Goal: Task Accomplishment & Management: Manage account settings

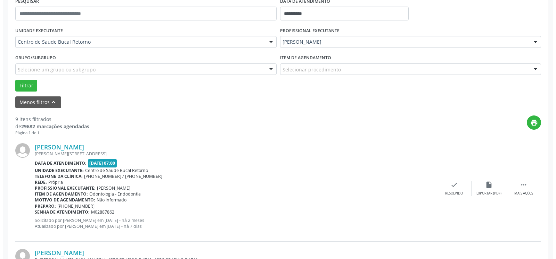
scroll to position [177, 0]
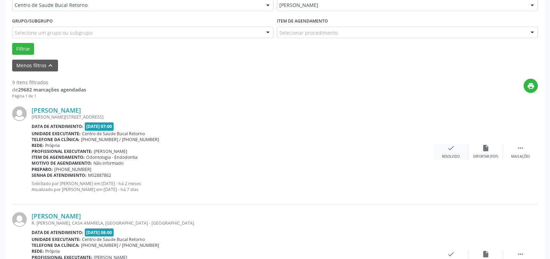
click at [450, 152] on icon "check" at bounding box center [451, 148] width 8 height 8
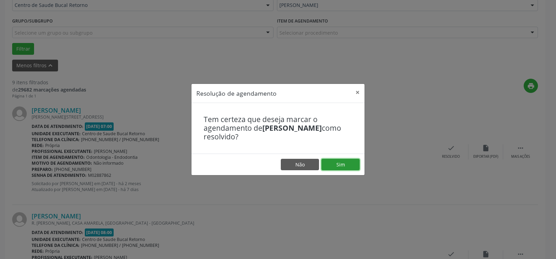
click at [345, 163] on button "Sim" at bounding box center [340, 165] width 38 height 12
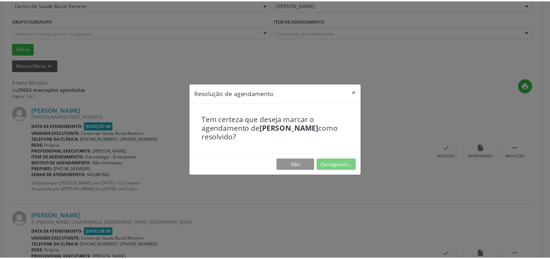
scroll to position [38, 0]
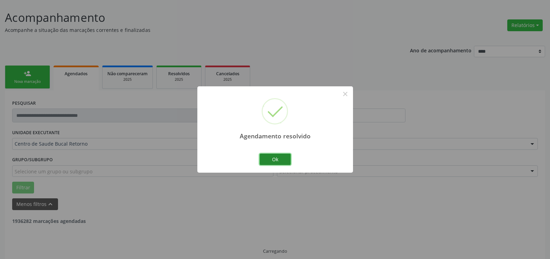
click at [270, 158] on button "Ok" at bounding box center [274, 160] width 31 height 12
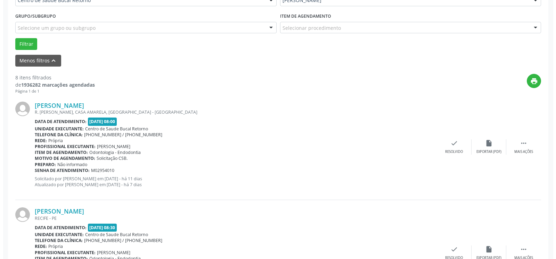
scroll to position [223, 0]
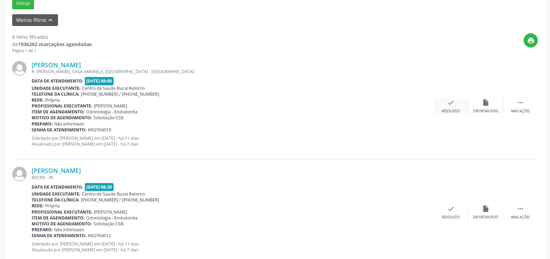
click at [453, 107] on icon "check" at bounding box center [451, 103] width 8 height 8
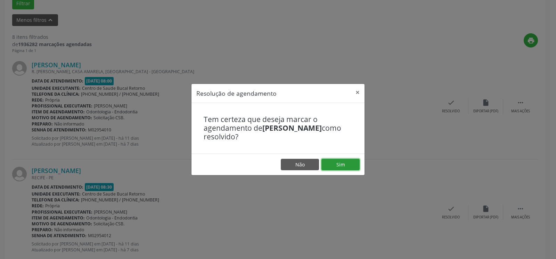
click at [328, 167] on button "Sim" at bounding box center [340, 165] width 38 height 12
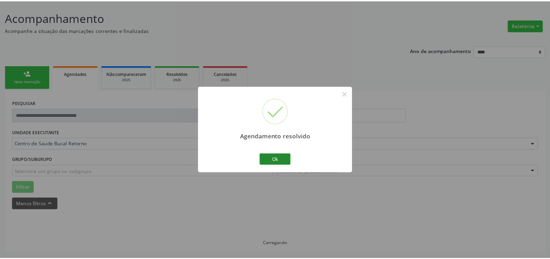
scroll to position [38, 0]
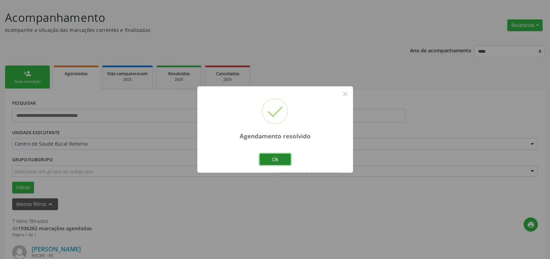
click at [284, 162] on button "Ok" at bounding box center [274, 160] width 31 height 12
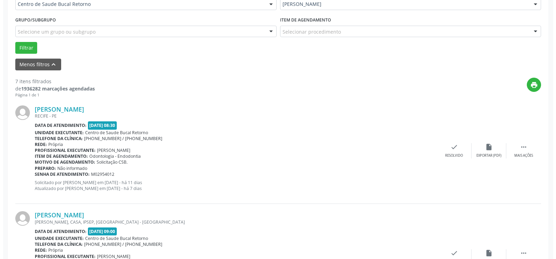
scroll to position [215, 0]
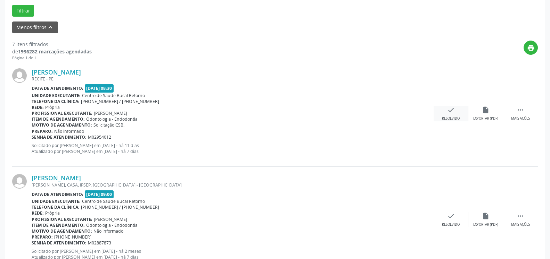
click at [451, 114] on icon "check" at bounding box center [451, 110] width 8 height 8
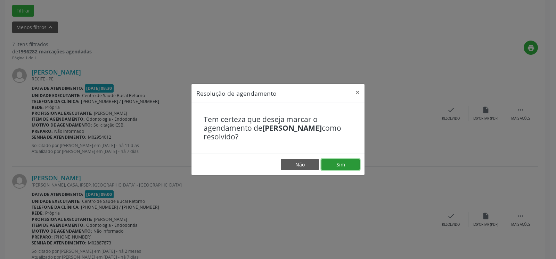
click at [332, 164] on button "Sim" at bounding box center [340, 165] width 38 height 12
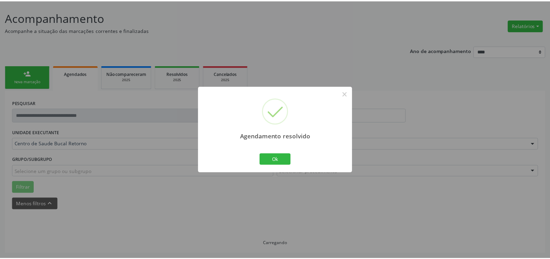
scroll to position [38, 0]
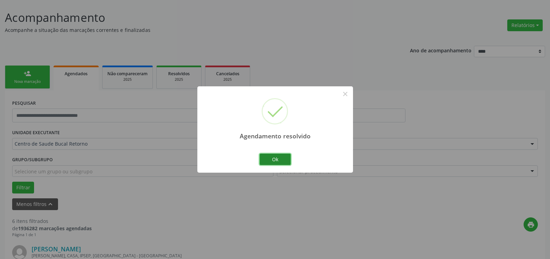
click at [281, 161] on button "Ok" at bounding box center [274, 160] width 31 height 12
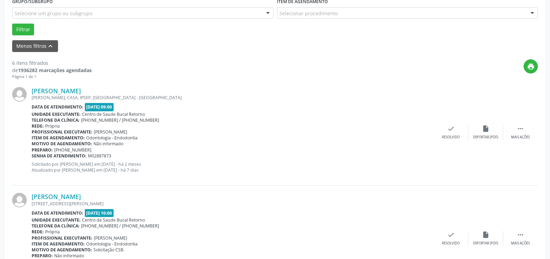
scroll to position [215, 0]
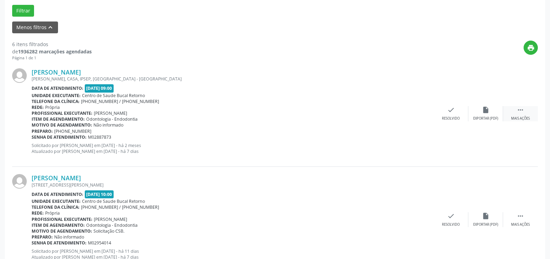
click at [518, 111] on icon "" at bounding box center [520, 110] width 8 height 8
click at [489, 106] on div "[PERSON_NAME] [GEOGRAPHIC_DATA], CASA, [GEOGRAPHIC_DATA], [GEOGRAPHIC_DATA] - […" at bounding box center [274, 114] width 525 height 106
click at [481, 113] on div "alarm_off Não compareceu" at bounding box center [485, 113] width 35 height 15
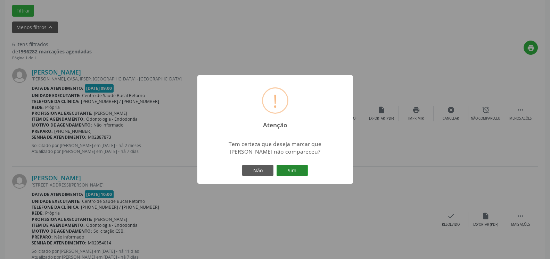
click at [302, 171] on button "Sim" at bounding box center [291, 171] width 31 height 12
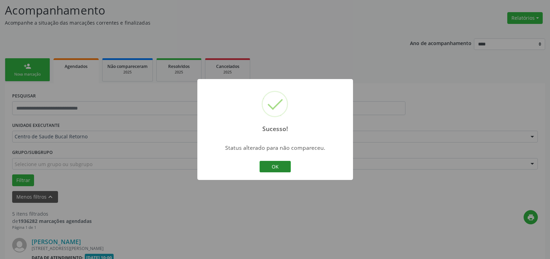
click at [286, 166] on button "OK" at bounding box center [274, 167] width 31 height 12
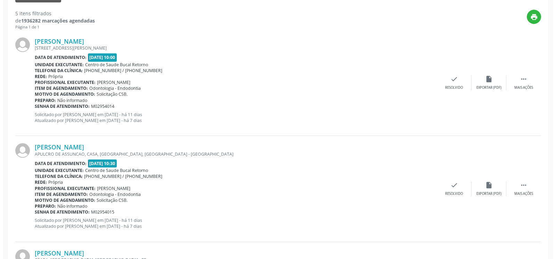
scroll to position [258, 0]
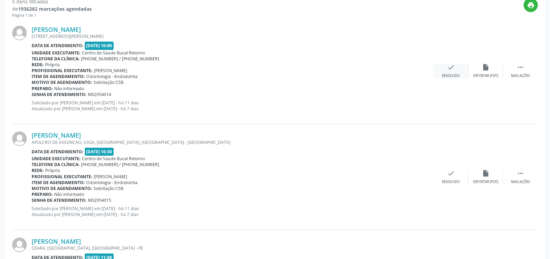
click at [448, 71] on icon "check" at bounding box center [451, 68] width 8 height 8
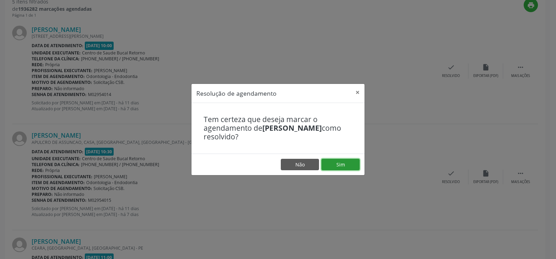
click at [349, 167] on button "Sim" at bounding box center [340, 165] width 38 height 12
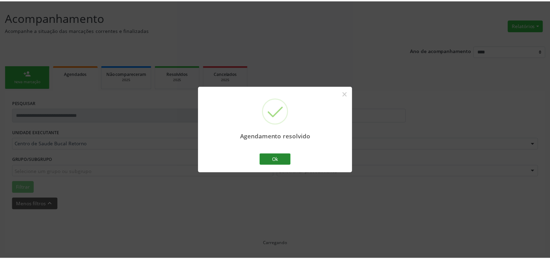
scroll to position [38, 0]
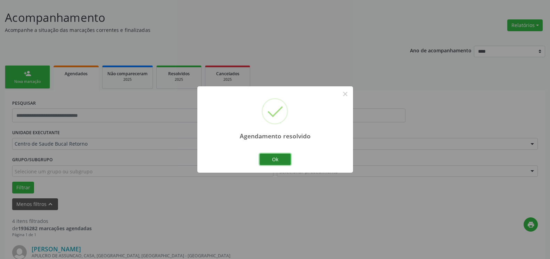
click at [272, 157] on button "Ok" at bounding box center [274, 160] width 31 height 12
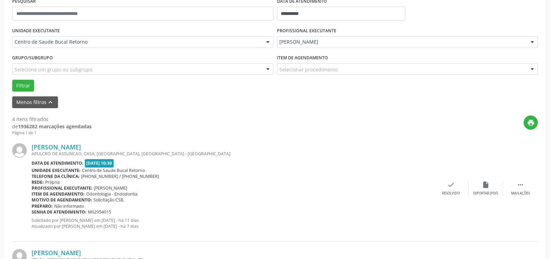
scroll to position [215, 0]
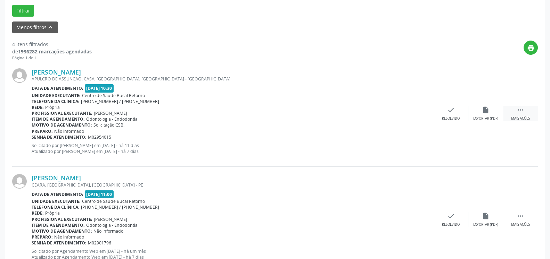
click at [523, 114] on icon "" at bounding box center [520, 110] width 8 height 8
click at [492, 116] on div "alarm_off Não compareceu" at bounding box center [485, 113] width 35 height 15
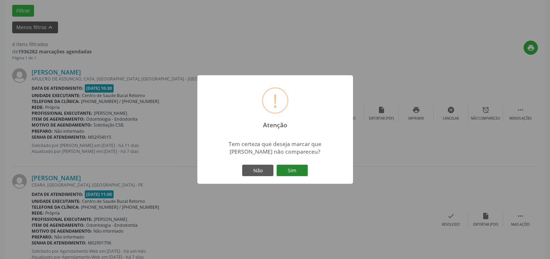
click at [293, 172] on button "Sim" at bounding box center [291, 171] width 31 height 12
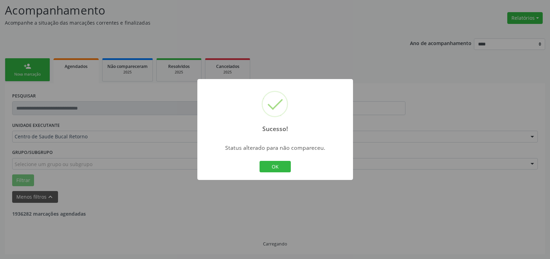
scroll to position [45, 0]
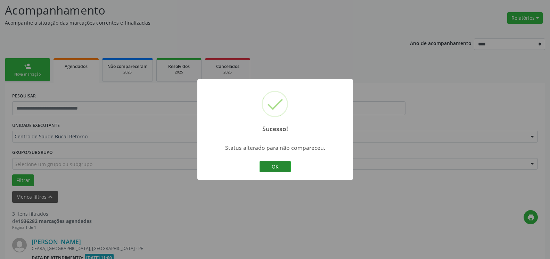
click at [278, 168] on button "OK" at bounding box center [274, 167] width 31 height 12
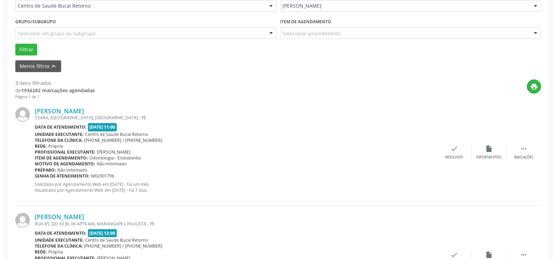
scroll to position [187, 0]
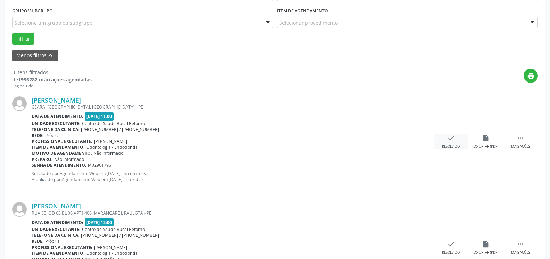
click at [454, 141] on div "check Resolvido" at bounding box center [450, 141] width 35 height 15
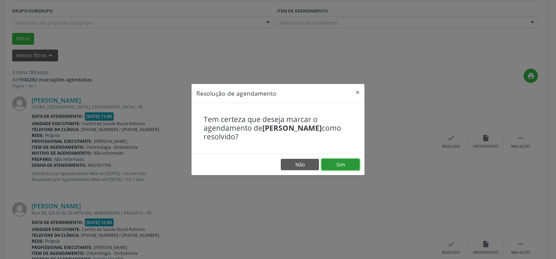
click at [342, 163] on button "Sim" at bounding box center [340, 165] width 38 height 12
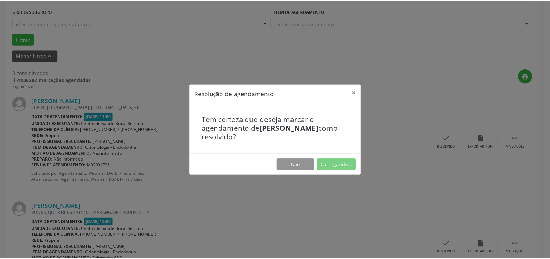
scroll to position [38, 0]
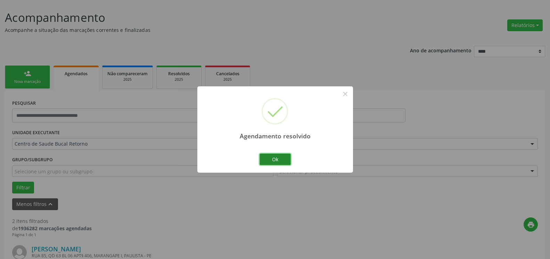
click at [288, 161] on button "Ok" at bounding box center [274, 160] width 31 height 12
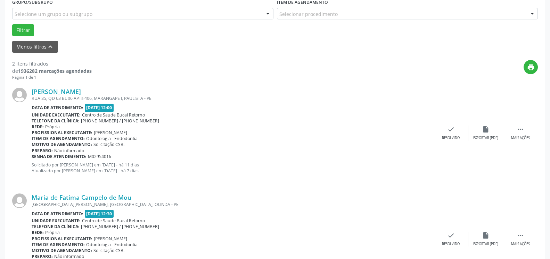
scroll to position [215, 0]
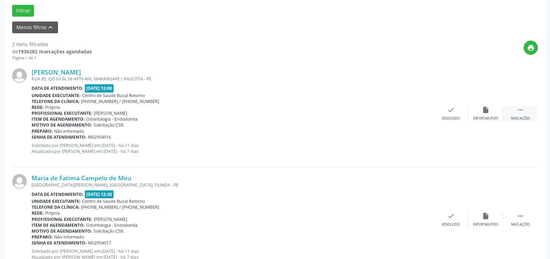
click at [520, 112] on icon "" at bounding box center [520, 110] width 8 height 8
click at [482, 114] on icon "alarm_off" at bounding box center [486, 110] width 8 height 8
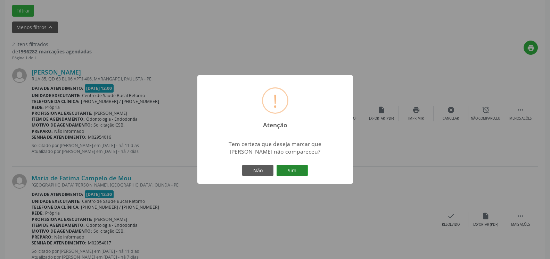
click at [290, 170] on button "Sim" at bounding box center [291, 171] width 31 height 12
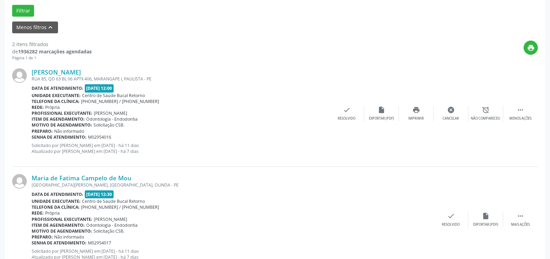
scroll to position [45, 0]
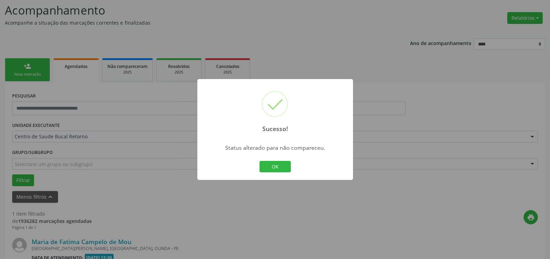
click at [266, 164] on button "OK" at bounding box center [274, 167] width 31 height 12
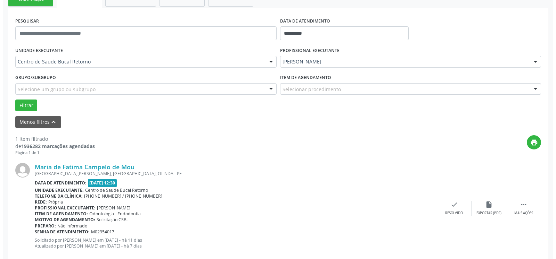
scroll to position [135, 0]
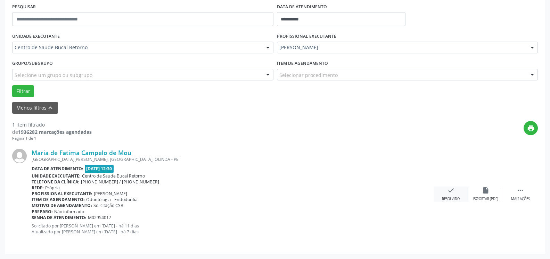
click at [445, 193] on div "check Resolvido" at bounding box center [450, 194] width 35 height 15
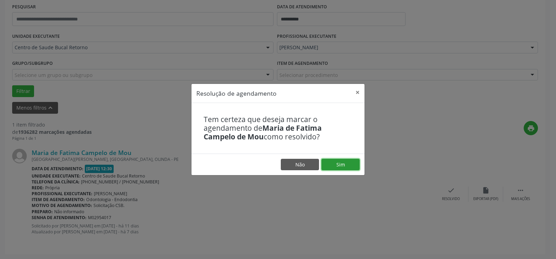
click at [350, 165] on button "Sim" at bounding box center [340, 165] width 38 height 12
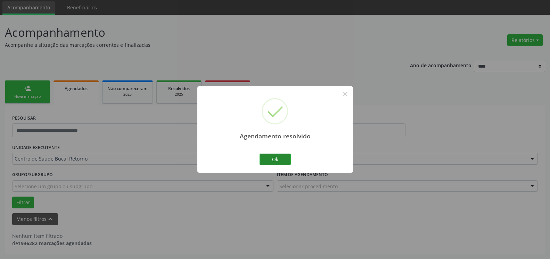
scroll to position [23, 0]
click at [280, 159] on button "Ok" at bounding box center [274, 160] width 31 height 12
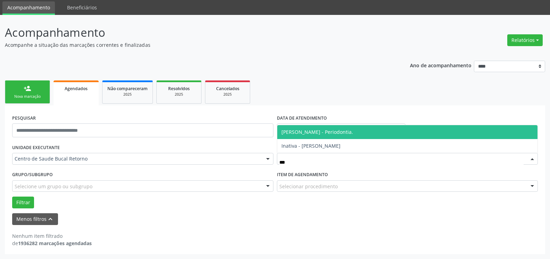
click at [316, 133] on span "[PERSON_NAME] - Periodontia." at bounding box center [317, 132] width 72 height 7
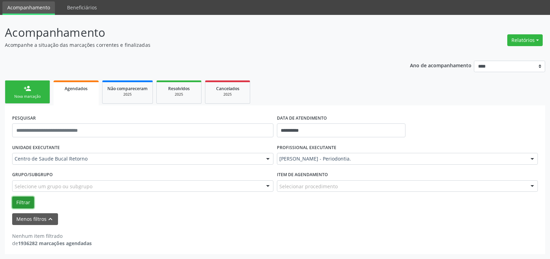
click at [17, 208] on button "Filtrar" at bounding box center [23, 203] width 22 height 12
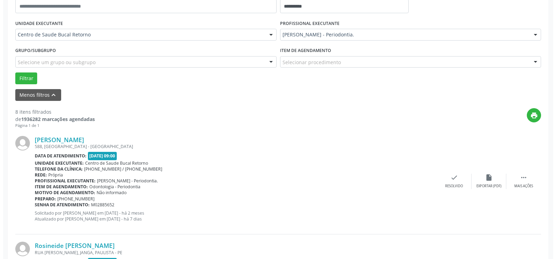
scroll to position [200, 0]
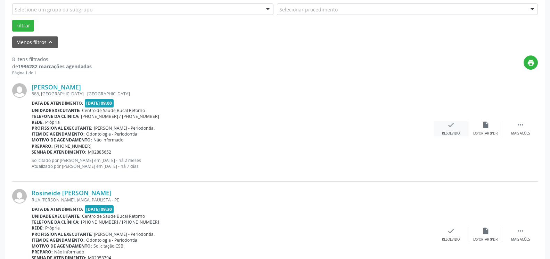
click at [453, 127] on icon "check" at bounding box center [451, 125] width 8 height 8
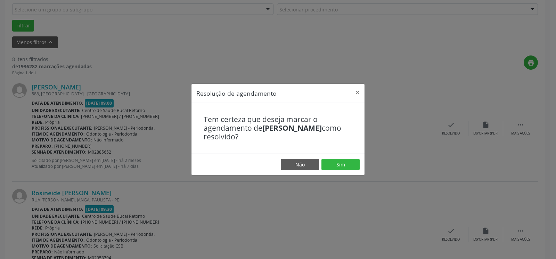
click at [330, 157] on footer "Não Sim" at bounding box center [277, 165] width 173 height 22
click at [330, 161] on button "Sim" at bounding box center [340, 165] width 38 height 12
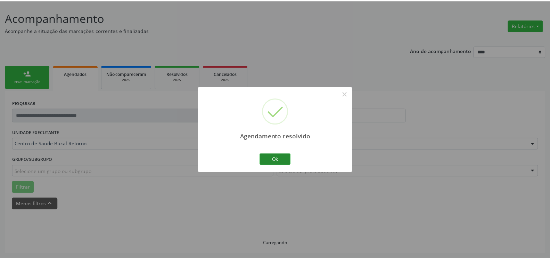
scroll to position [38, 0]
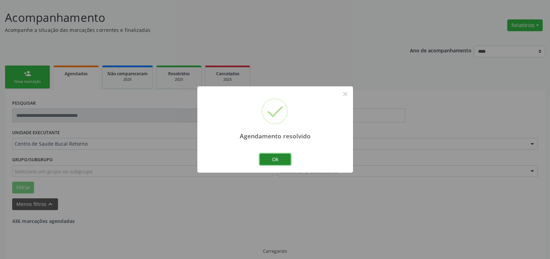
click at [271, 158] on button "Ok" at bounding box center [274, 160] width 31 height 12
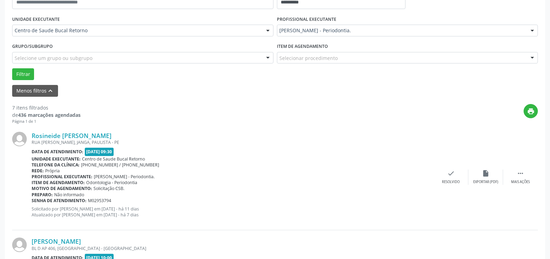
scroll to position [251, 0]
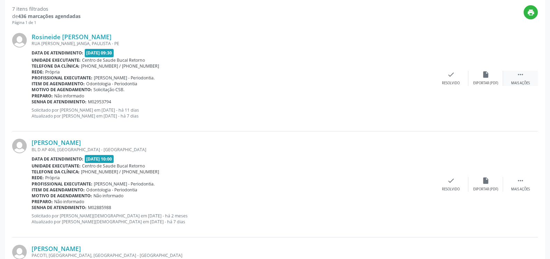
click at [521, 78] on icon "" at bounding box center [520, 75] width 8 height 8
click at [490, 78] on div "alarm_off Não compareceu" at bounding box center [485, 78] width 35 height 15
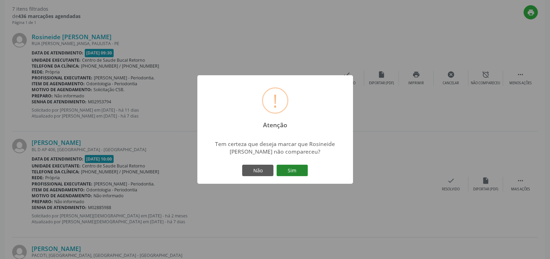
click at [293, 168] on button "Sim" at bounding box center [291, 171] width 31 height 12
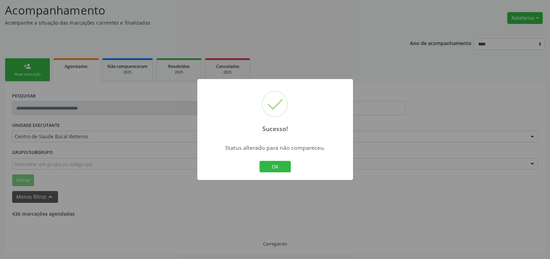
scroll to position [45, 0]
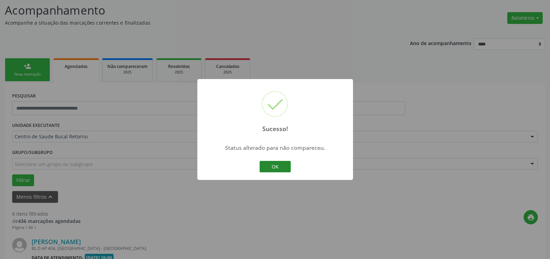
click at [274, 169] on button "OK" at bounding box center [274, 167] width 31 height 12
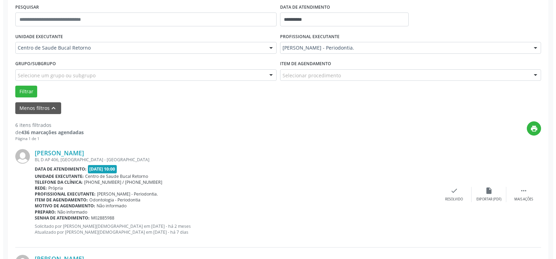
scroll to position [152, 0]
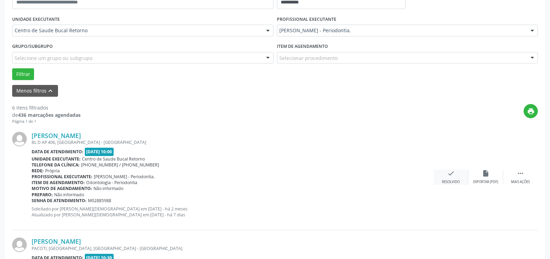
click at [453, 177] on icon "check" at bounding box center [451, 174] width 8 height 8
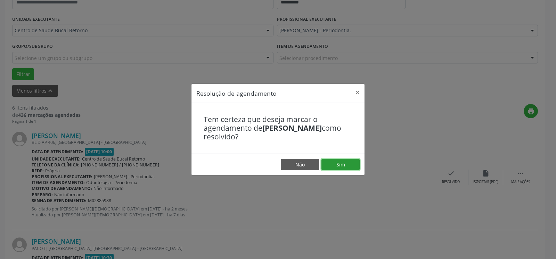
click at [335, 164] on button "Sim" at bounding box center [340, 165] width 38 height 12
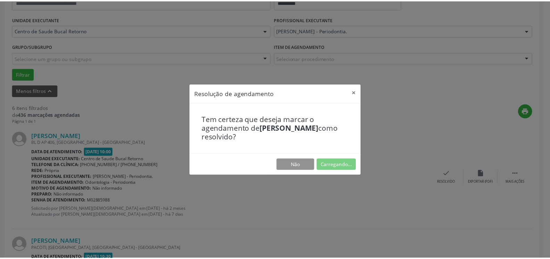
scroll to position [38, 0]
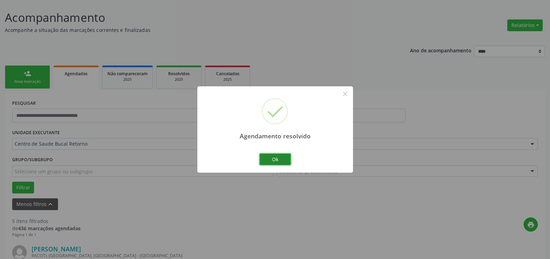
click at [283, 158] on button "Ok" at bounding box center [274, 160] width 31 height 12
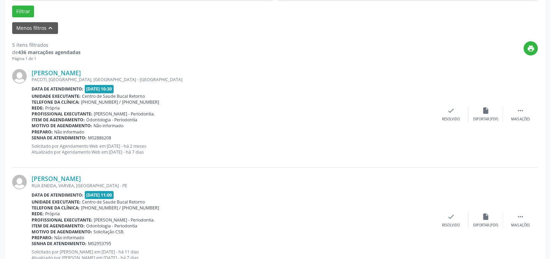
scroll to position [215, 0]
click at [521, 119] on div "Mais ações" at bounding box center [520, 118] width 19 height 5
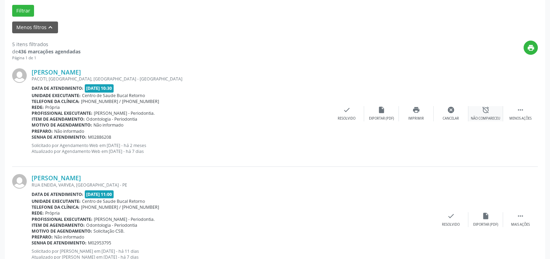
click at [496, 117] on div "Não compareceu" at bounding box center [485, 118] width 30 height 5
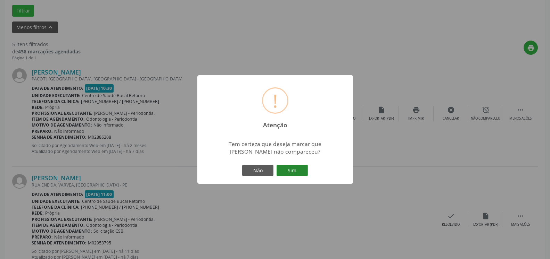
click at [298, 170] on button "Sim" at bounding box center [291, 171] width 31 height 12
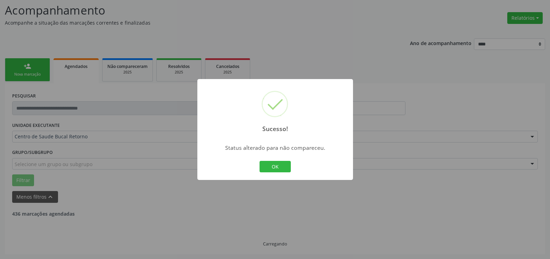
scroll to position [45, 0]
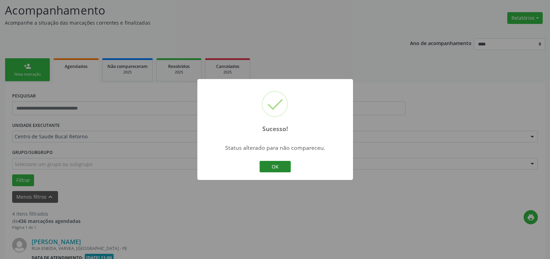
click at [275, 168] on button "OK" at bounding box center [274, 167] width 31 height 12
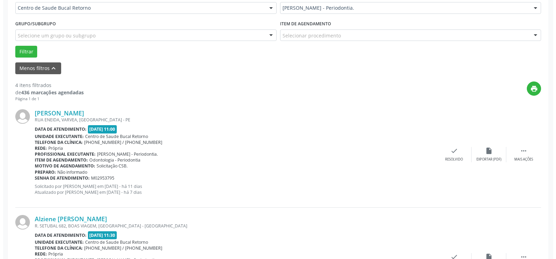
scroll to position [187, 0]
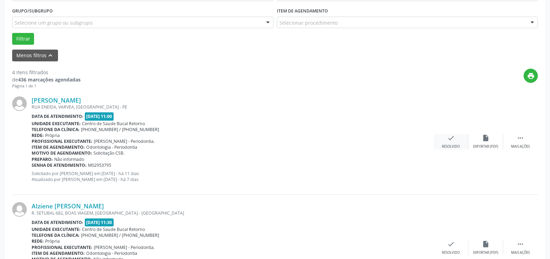
click at [455, 141] on div "check Resolvido" at bounding box center [450, 141] width 35 height 15
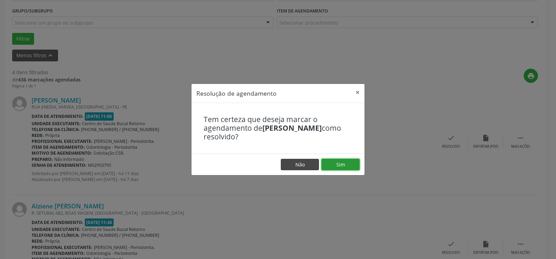
drag, startPoint x: 354, startPoint y: 166, endPoint x: 297, endPoint y: 167, distance: 57.0
click at [353, 166] on button "Sim" at bounding box center [340, 165] width 38 height 12
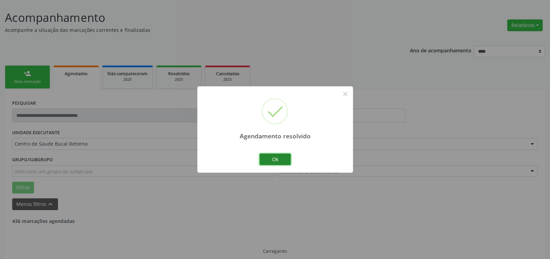
click at [269, 162] on button "Ok" at bounding box center [274, 160] width 31 height 12
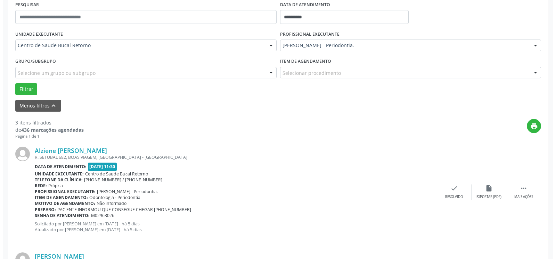
scroll to position [180, 0]
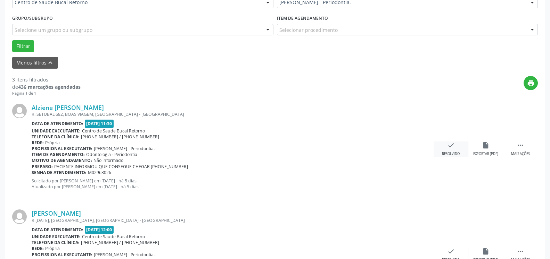
click at [444, 148] on div "check Resolvido" at bounding box center [450, 149] width 35 height 15
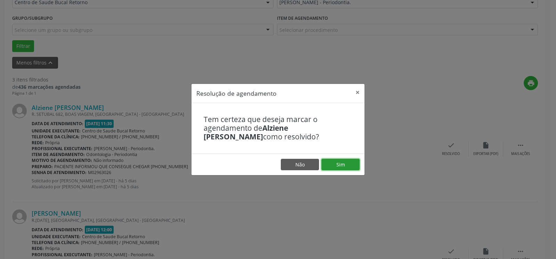
click at [354, 167] on button "Sim" at bounding box center [340, 165] width 38 height 12
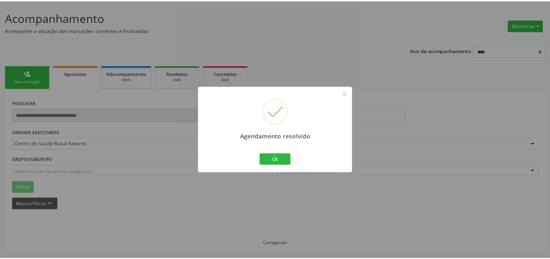
scroll to position [38, 0]
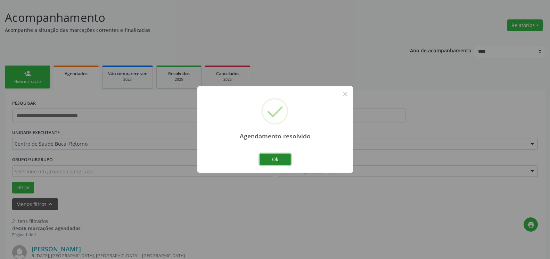
click at [279, 162] on button "Ok" at bounding box center [274, 160] width 31 height 12
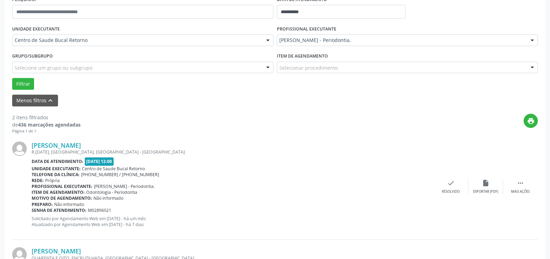
scroll to position [215, 0]
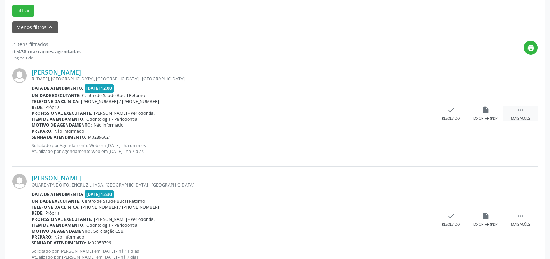
click at [523, 112] on icon "" at bounding box center [520, 110] width 8 height 8
click at [487, 112] on icon "alarm_off" at bounding box center [486, 110] width 8 height 8
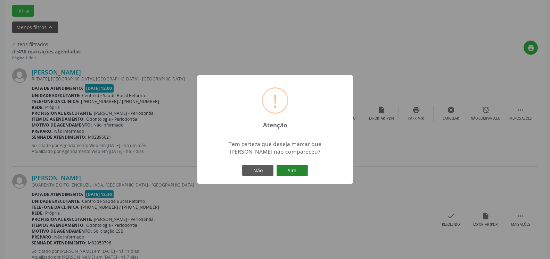
click at [299, 172] on button "Sim" at bounding box center [291, 171] width 31 height 12
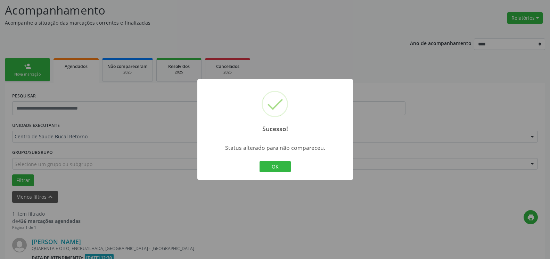
click at [275, 167] on button "OK" at bounding box center [274, 167] width 31 height 12
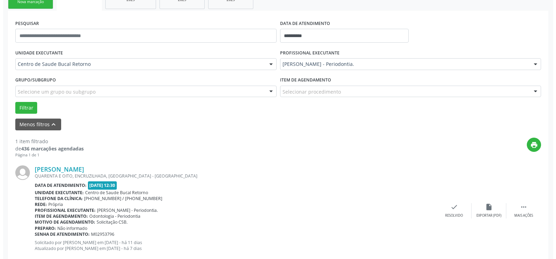
scroll to position [135, 0]
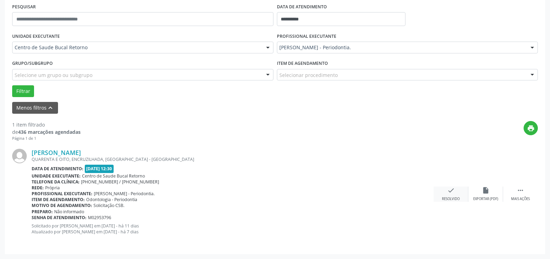
click at [452, 198] on div "Resolvido" at bounding box center [451, 199] width 18 height 5
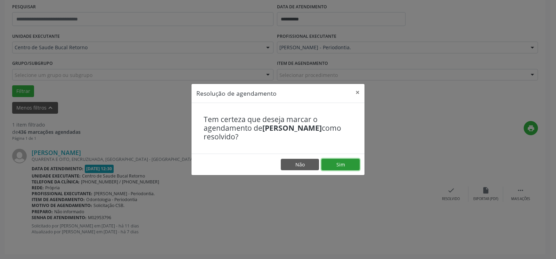
click at [337, 162] on button "Sim" at bounding box center [340, 165] width 38 height 12
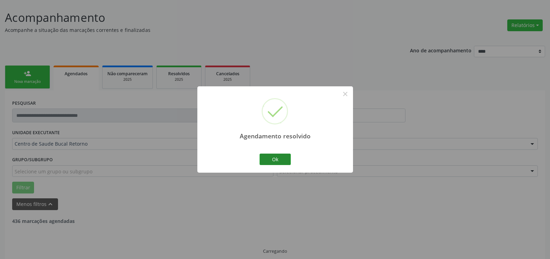
scroll to position [23, 0]
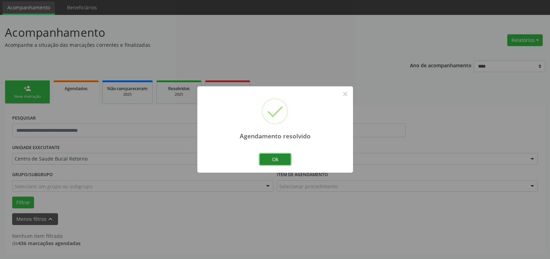
click at [272, 160] on button "Ok" at bounding box center [274, 160] width 31 height 12
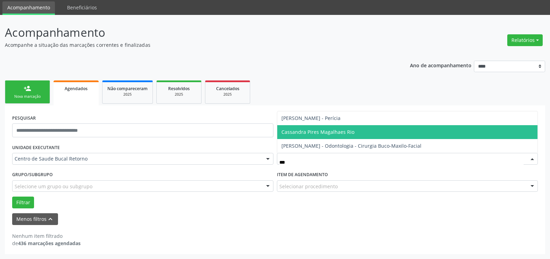
click at [318, 130] on span "Cassandra Pires Magalhaes Rio" at bounding box center [317, 132] width 73 height 7
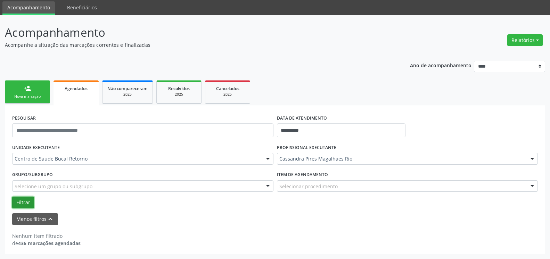
click at [16, 205] on button "Filtrar" at bounding box center [23, 203] width 22 height 12
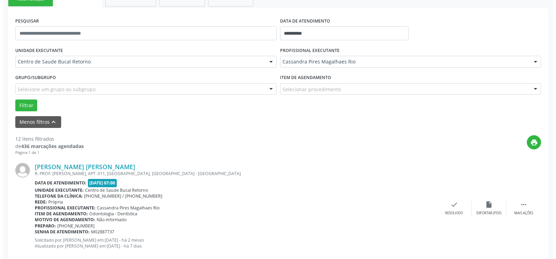
scroll to position [165, 0]
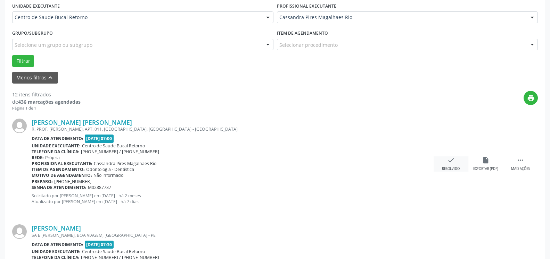
click at [451, 167] on div "check Resolvido" at bounding box center [450, 164] width 35 height 15
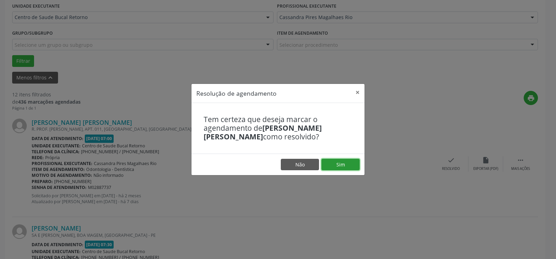
click at [353, 166] on button "Sim" at bounding box center [340, 165] width 38 height 12
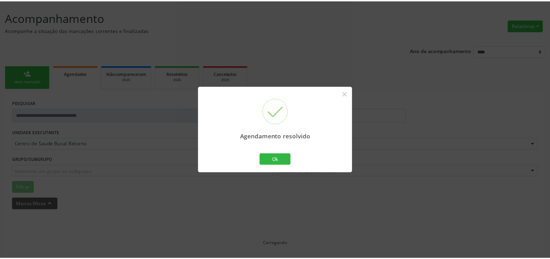
scroll to position [38, 0]
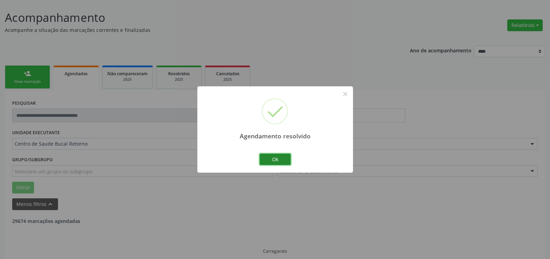
click at [282, 157] on button "Ok" at bounding box center [274, 160] width 31 height 12
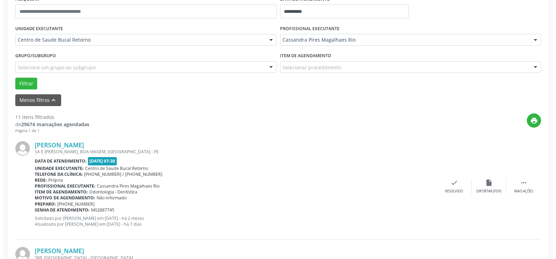
scroll to position [152, 0]
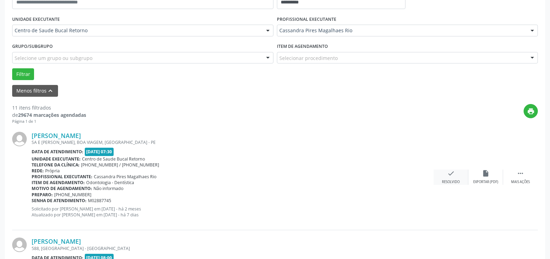
click at [449, 177] on icon "check" at bounding box center [451, 174] width 8 height 8
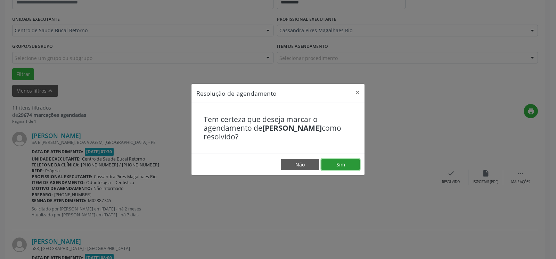
click at [335, 168] on button "Sim" at bounding box center [340, 165] width 38 height 12
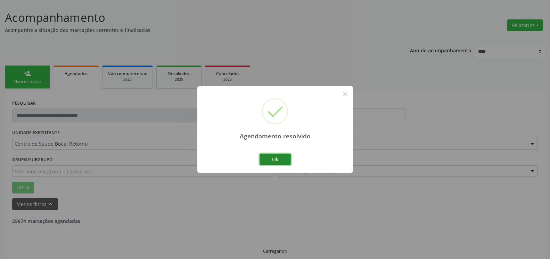
click at [275, 162] on button "Ok" at bounding box center [274, 160] width 31 height 12
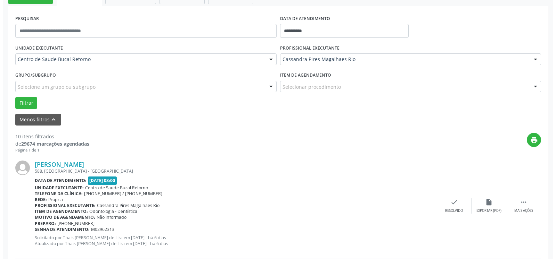
scroll to position [251, 0]
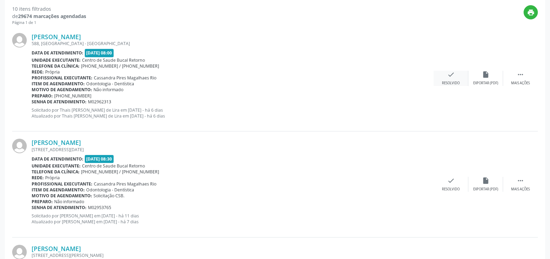
click at [454, 77] on icon "check" at bounding box center [451, 75] width 8 height 8
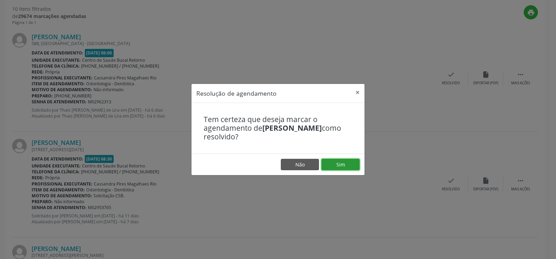
drag, startPoint x: 343, startPoint y: 165, endPoint x: 280, endPoint y: 156, distance: 63.7
click at [342, 165] on button "Sim" at bounding box center [340, 165] width 38 height 12
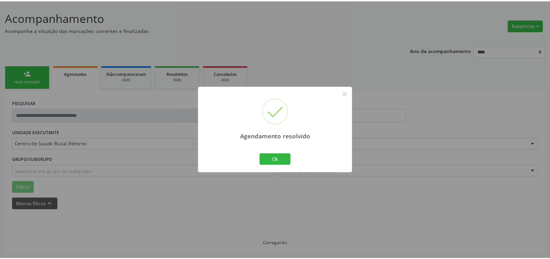
scroll to position [38, 0]
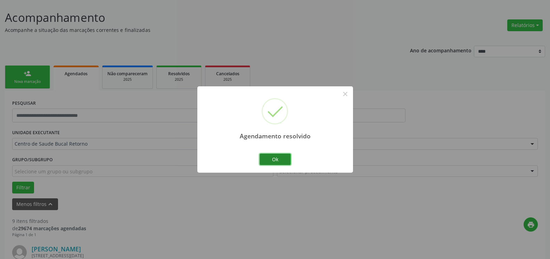
click at [276, 162] on button "Ok" at bounding box center [274, 160] width 31 height 12
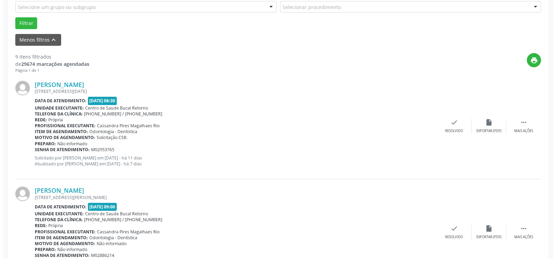
scroll to position [215, 0]
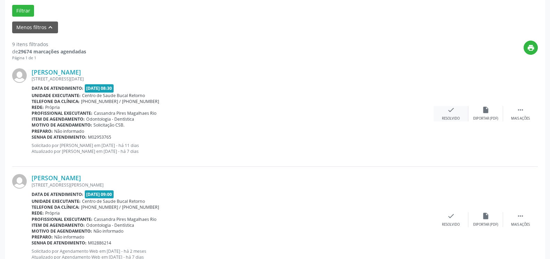
click at [449, 114] on icon "check" at bounding box center [451, 110] width 8 height 8
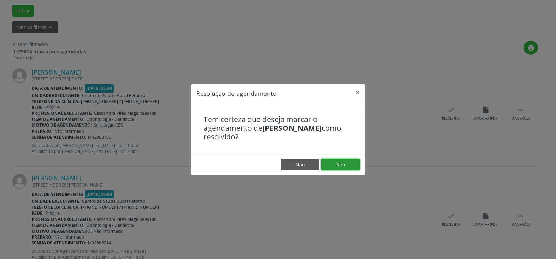
drag, startPoint x: 347, startPoint y: 162, endPoint x: 263, endPoint y: 171, distance: 84.2
click at [346, 162] on button "Sim" at bounding box center [340, 165] width 38 height 12
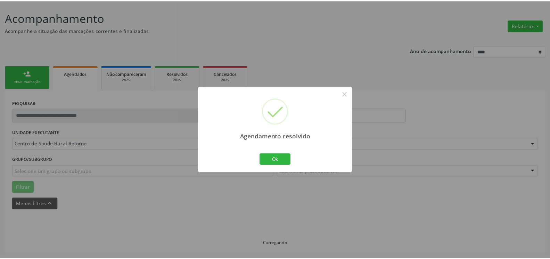
scroll to position [38, 0]
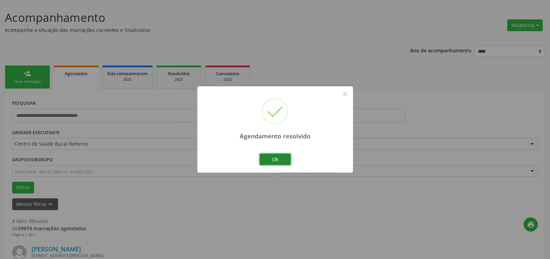
click at [270, 160] on button "Ok" at bounding box center [274, 160] width 31 height 12
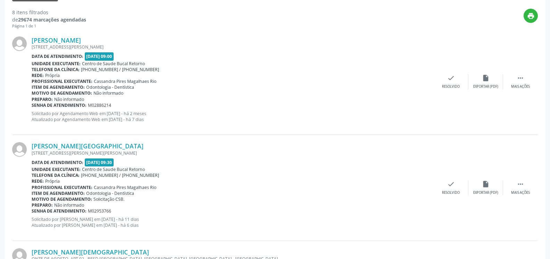
scroll to position [251, 0]
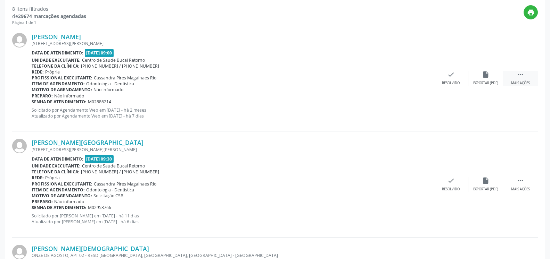
click at [521, 76] on icon "" at bounding box center [520, 75] width 8 height 8
click at [489, 76] on icon "alarm_off" at bounding box center [486, 75] width 8 height 8
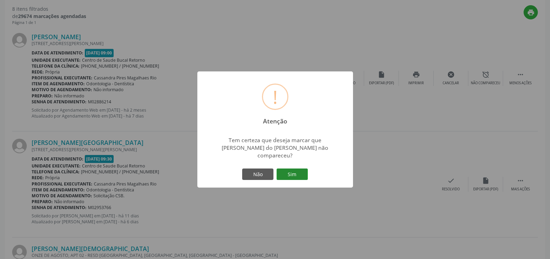
click at [290, 172] on button "Sim" at bounding box center [291, 175] width 31 height 12
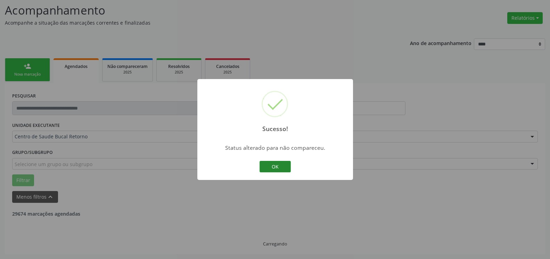
scroll to position [45, 0]
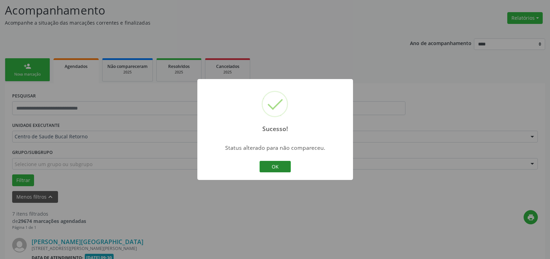
click at [276, 167] on button "OK" at bounding box center [274, 167] width 31 height 12
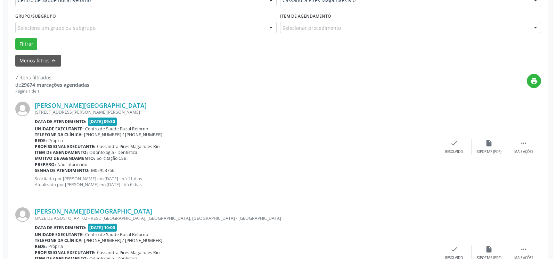
scroll to position [187, 0]
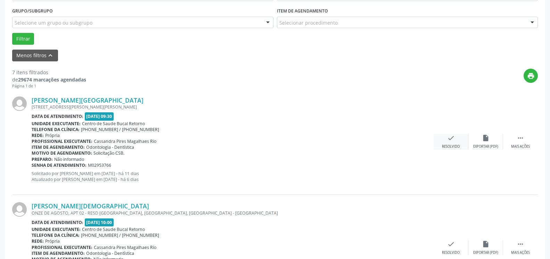
click at [458, 144] on div "check Resolvido" at bounding box center [450, 141] width 35 height 15
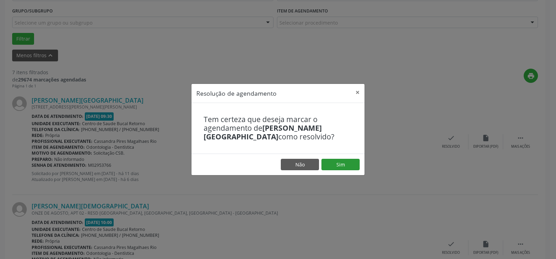
click at [351, 161] on footer "Não Sim" at bounding box center [277, 165] width 173 height 22
click at [335, 165] on button "Sim" at bounding box center [340, 165] width 38 height 12
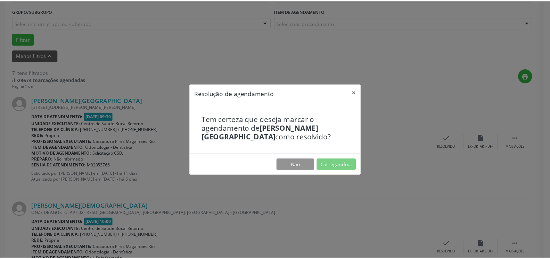
scroll to position [38, 0]
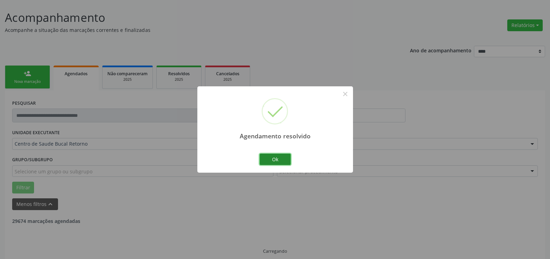
click at [281, 159] on button "Ok" at bounding box center [274, 160] width 31 height 12
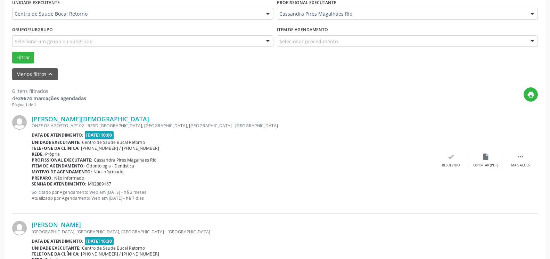
scroll to position [215, 0]
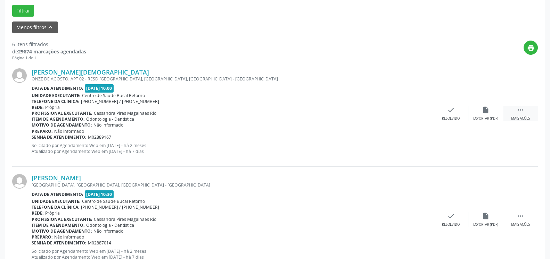
click at [521, 107] on icon "" at bounding box center [520, 110] width 8 height 8
click at [491, 115] on div "alarm_off Não compareceu" at bounding box center [485, 113] width 35 height 15
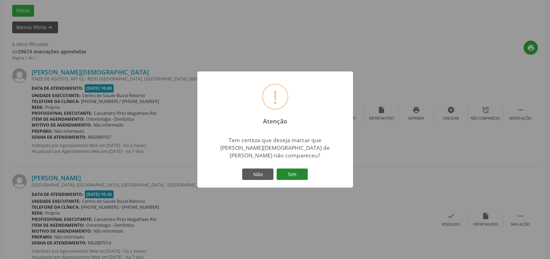
click at [287, 173] on button "Sim" at bounding box center [291, 175] width 31 height 12
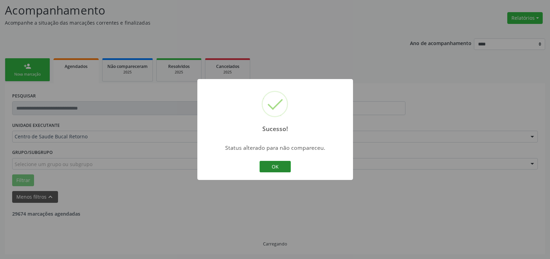
scroll to position [45, 0]
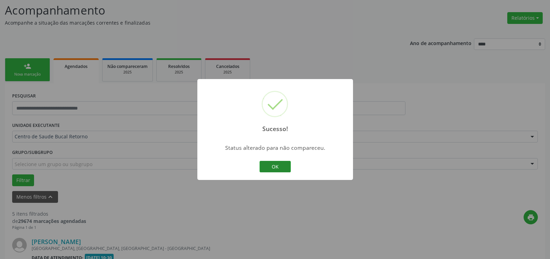
click at [281, 167] on button "OK" at bounding box center [274, 167] width 31 height 12
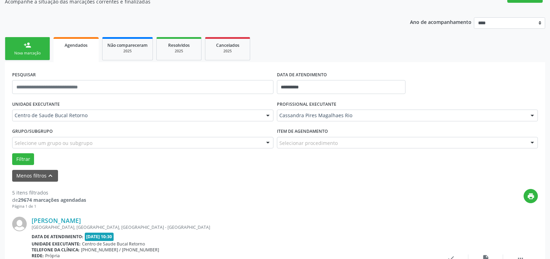
scroll to position [187, 0]
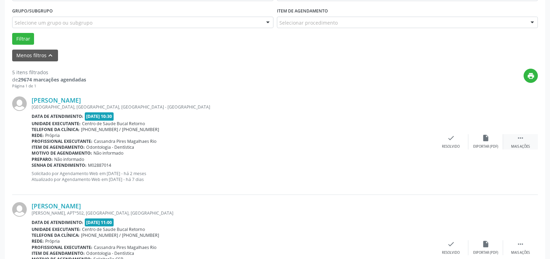
click at [524, 140] on icon "" at bounding box center [520, 138] width 8 height 8
click at [492, 142] on div "alarm_off Não compareceu" at bounding box center [485, 141] width 35 height 15
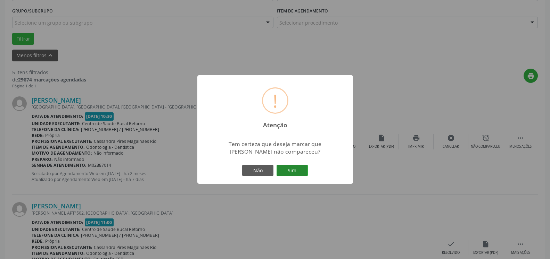
click at [296, 169] on button "Sim" at bounding box center [291, 171] width 31 height 12
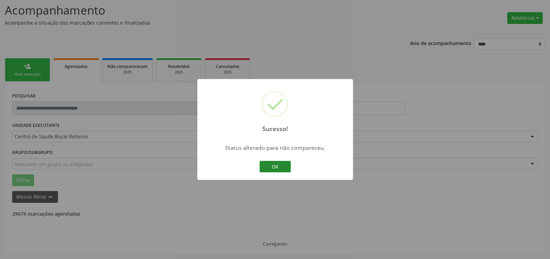
scroll to position [45, 0]
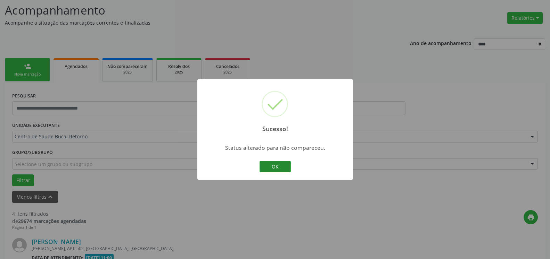
click at [276, 166] on button "OK" at bounding box center [274, 167] width 31 height 12
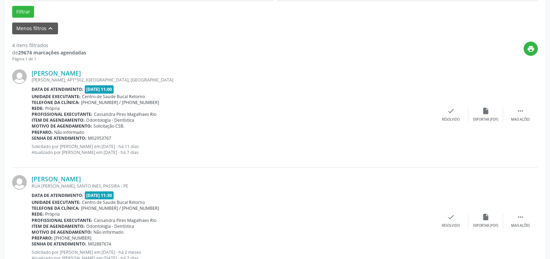
scroll to position [223, 0]
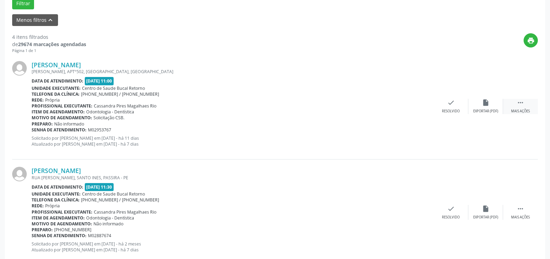
click at [521, 107] on icon "" at bounding box center [520, 103] width 8 height 8
click at [490, 108] on div "alarm_off Não compareceu" at bounding box center [485, 106] width 35 height 15
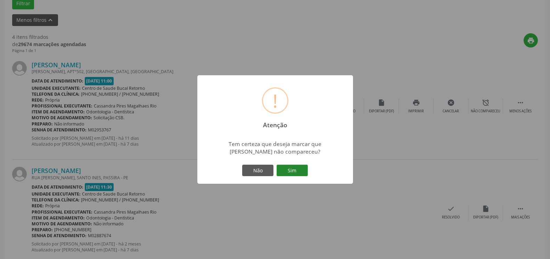
click at [295, 167] on button "Sim" at bounding box center [291, 171] width 31 height 12
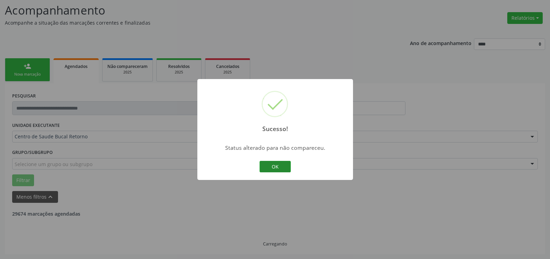
scroll to position [45, 0]
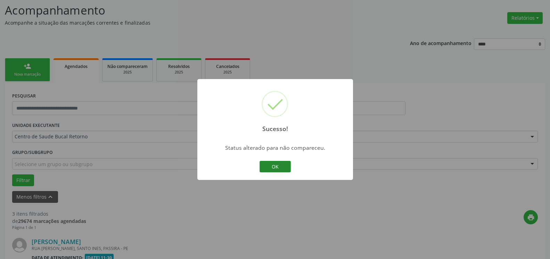
click at [272, 169] on button "OK" at bounding box center [274, 167] width 31 height 12
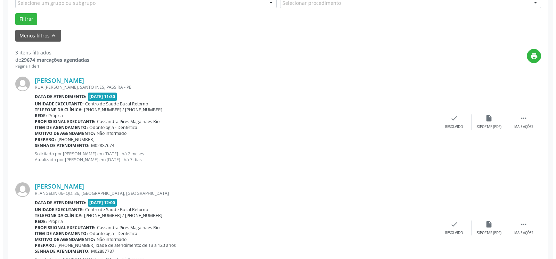
scroll to position [223, 0]
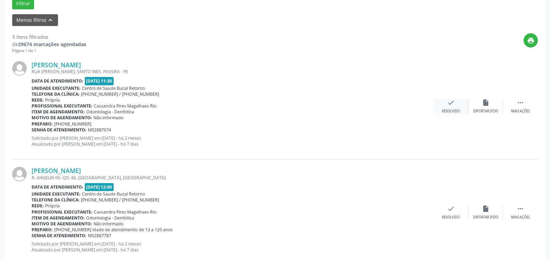
click at [453, 107] on icon "check" at bounding box center [451, 103] width 8 height 8
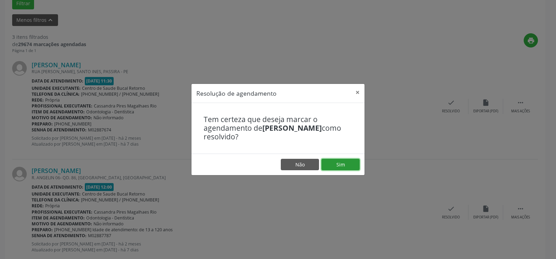
click at [346, 165] on button "Sim" at bounding box center [340, 165] width 38 height 12
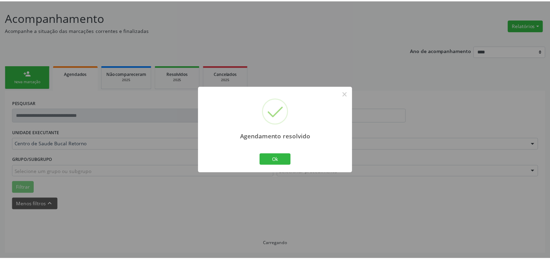
scroll to position [38, 0]
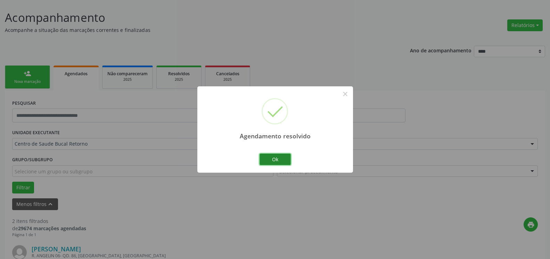
click at [280, 159] on button "Ok" at bounding box center [274, 160] width 31 height 12
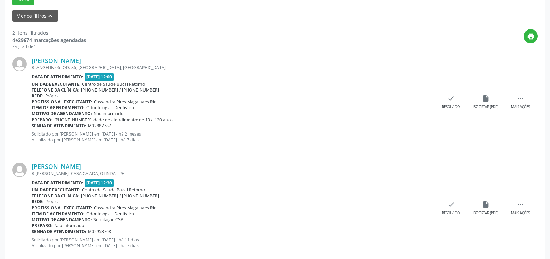
scroll to position [241, 0]
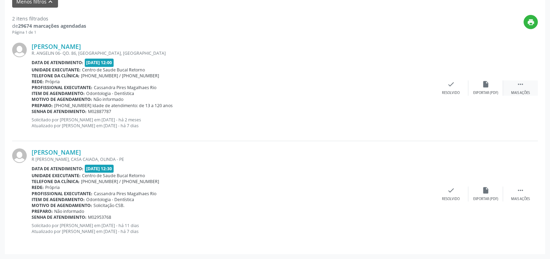
click at [521, 83] on icon "" at bounding box center [520, 85] width 8 height 8
click at [478, 84] on div "alarm_off Não compareceu" at bounding box center [485, 88] width 35 height 15
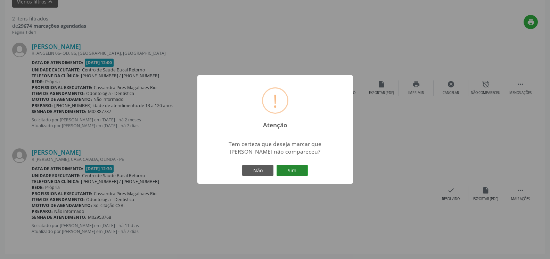
click at [298, 168] on button "Sim" at bounding box center [291, 171] width 31 height 12
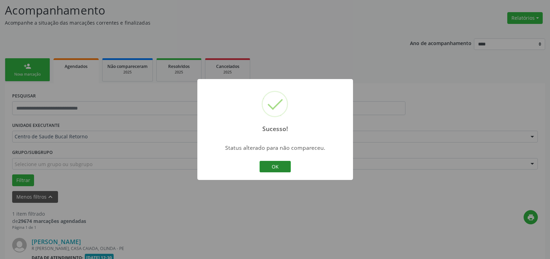
click at [265, 167] on button "OK" at bounding box center [274, 167] width 31 height 12
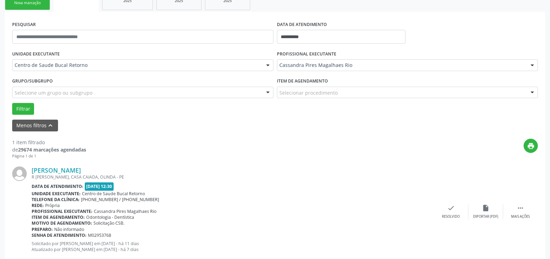
scroll to position [135, 0]
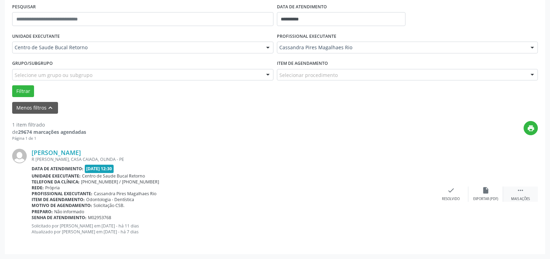
click at [519, 193] on icon "" at bounding box center [520, 191] width 8 height 8
click at [492, 193] on div "alarm_off Não compareceu" at bounding box center [485, 194] width 35 height 15
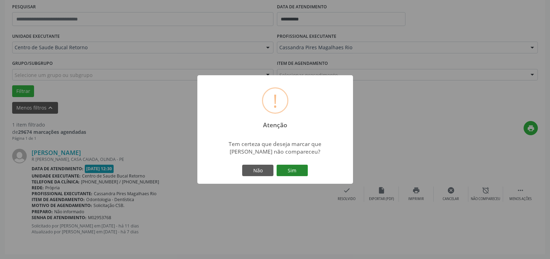
click at [303, 170] on button "Sim" at bounding box center [291, 171] width 31 height 12
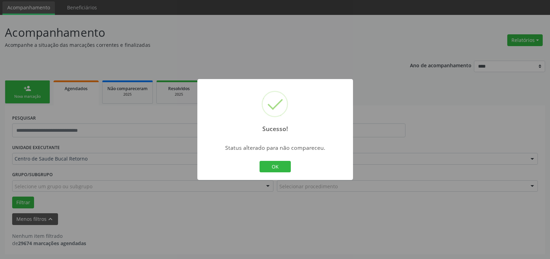
scroll to position [23, 0]
click at [268, 169] on button "OK" at bounding box center [274, 167] width 31 height 12
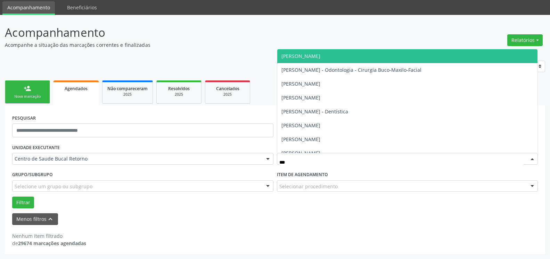
type input "****"
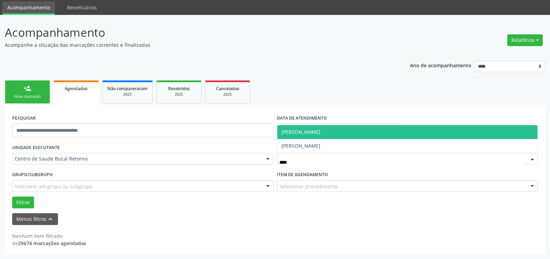
click at [343, 127] on span "[PERSON_NAME]" at bounding box center [407, 132] width 260 height 14
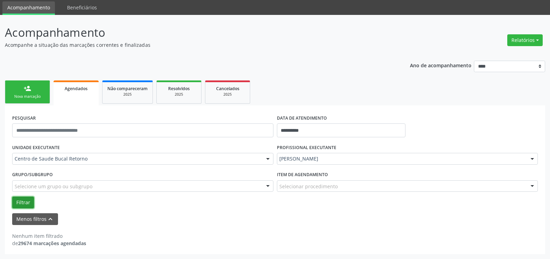
click at [18, 203] on button "Filtrar" at bounding box center [23, 203] width 22 height 12
